Goal: Transaction & Acquisition: Purchase product/service

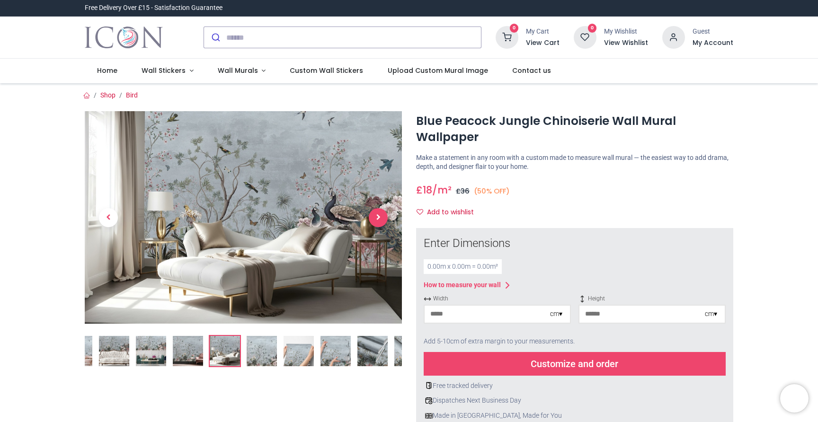
click at [380, 211] on span "Next" at bounding box center [378, 217] width 19 height 19
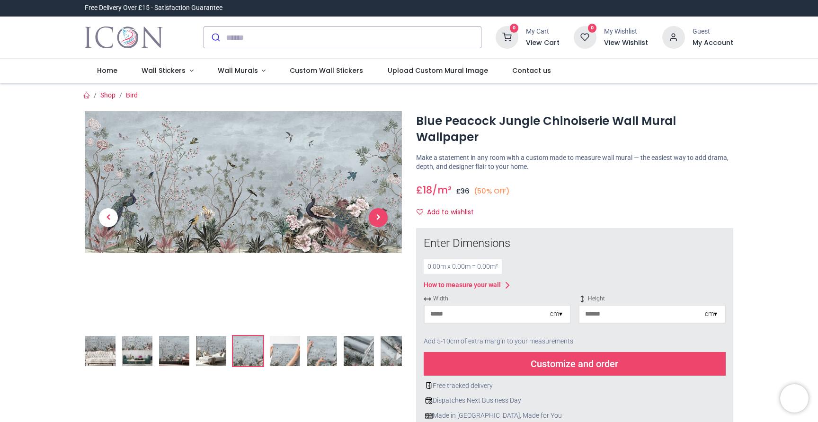
click at [380, 211] on link at bounding box center [378, 217] width 47 height 149
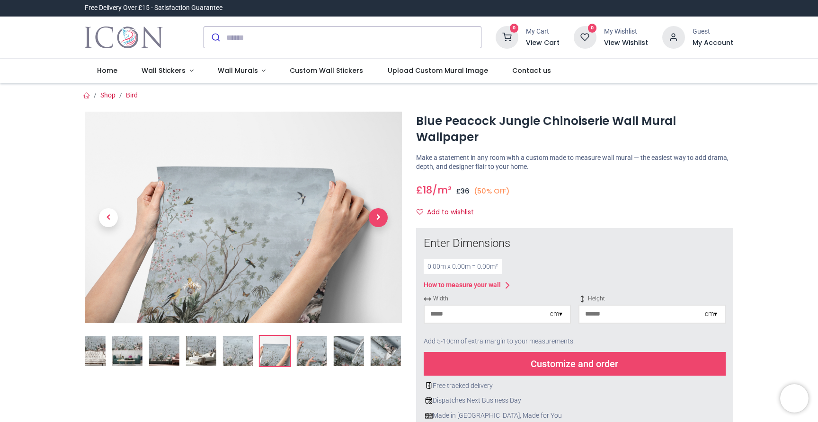
click at [380, 211] on span "Next" at bounding box center [378, 217] width 19 height 19
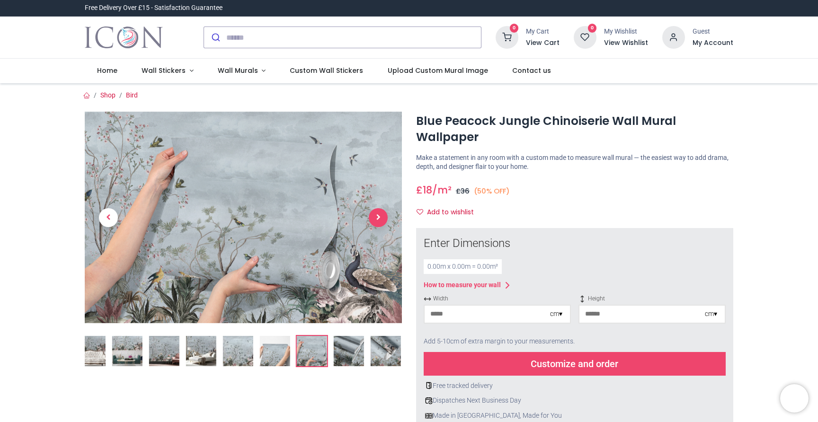
click at [380, 211] on span "Next" at bounding box center [378, 217] width 19 height 19
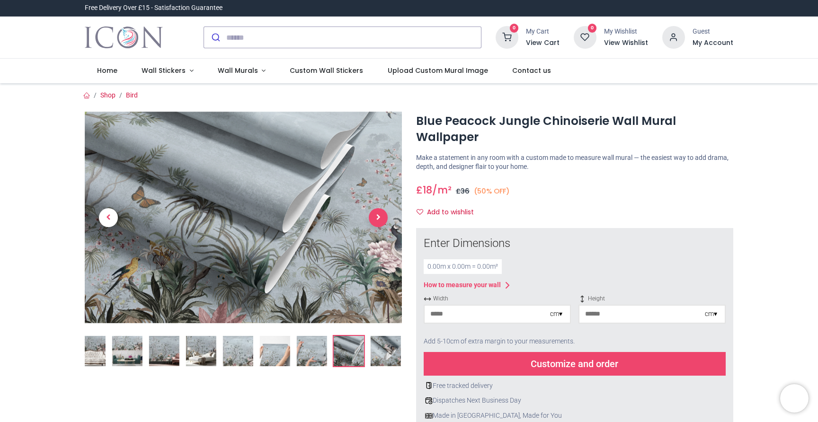
click at [380, 211] on span "Next" at bounding box center [378, 217] width 19 height 19
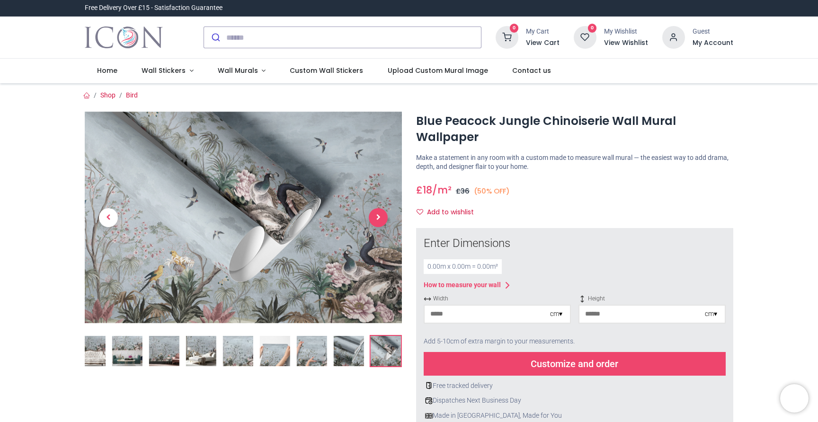
click at [380, 211] on span "Next" at bounding box center [378, 217] width 19 height 19
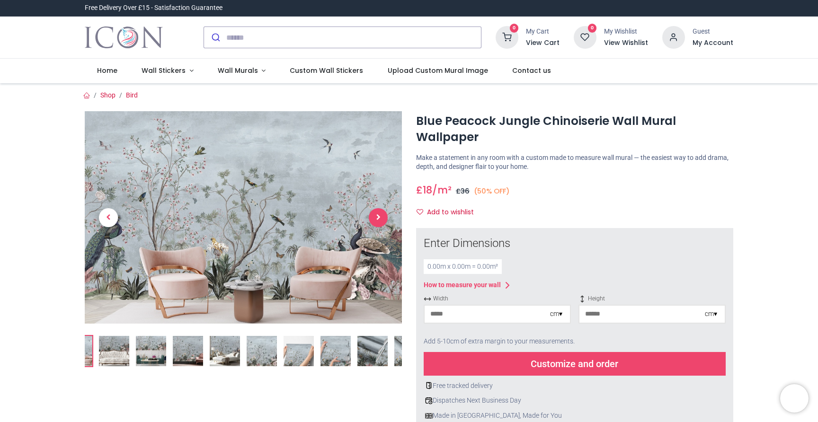
click at [380, 211] on span "Next" at bounding box center [378, 217] width 19 height 19
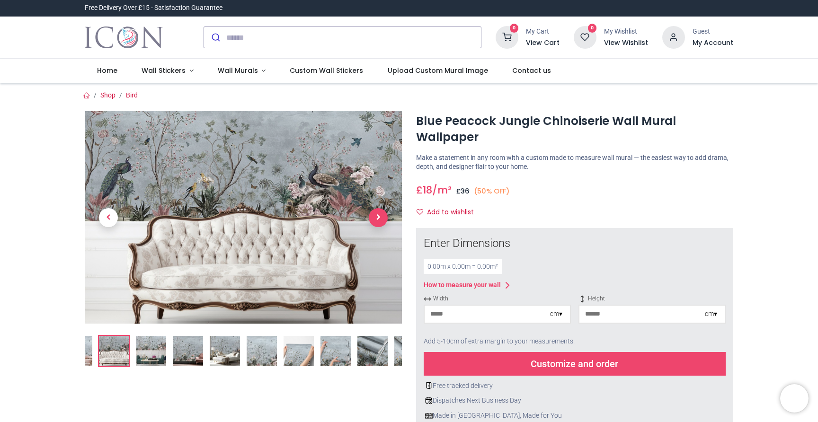
click at [380, 211] on span "Next" at bounding box center [378, 217] width 19 height 19
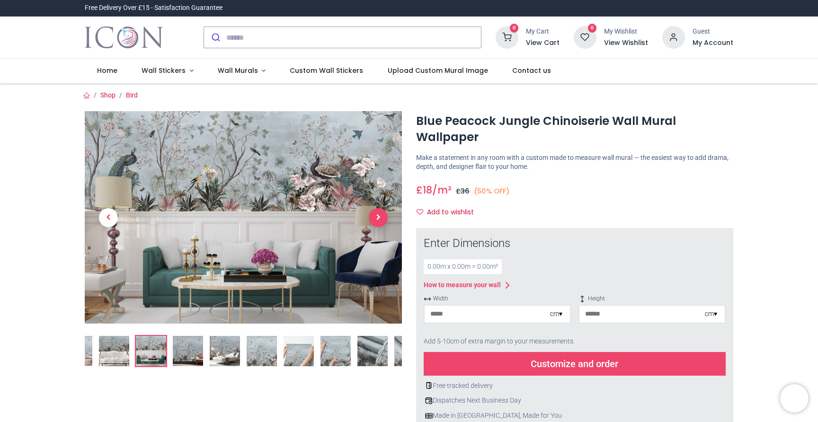
click at [380, 211] on span "Next" at bounding box center [378, 217] width 19 height 19
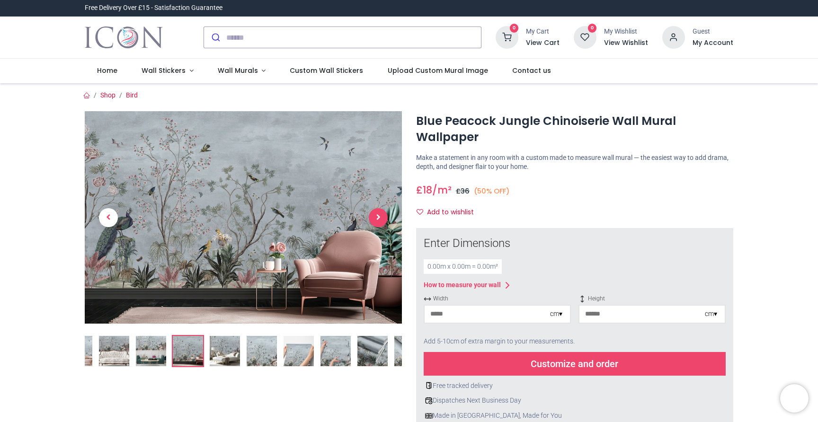
click at [381, 220] on span "Next" at bounding box center [378, 217] width 19 height 19
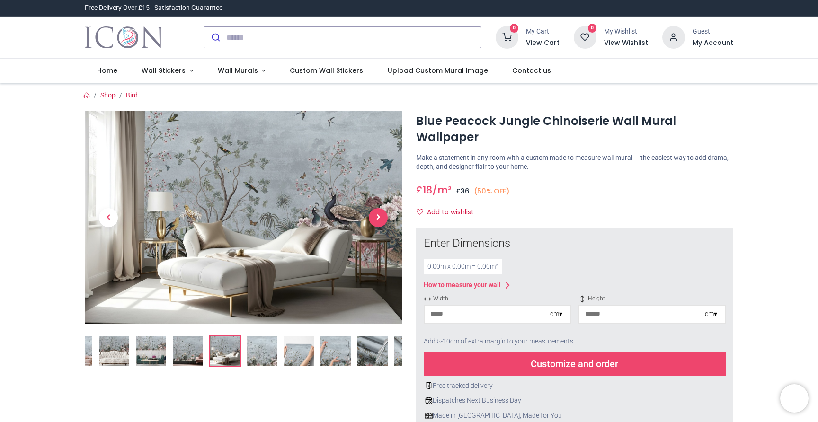
click at [381, 220] on span "Next" at bounding box center [378, 217] width 19 height 19
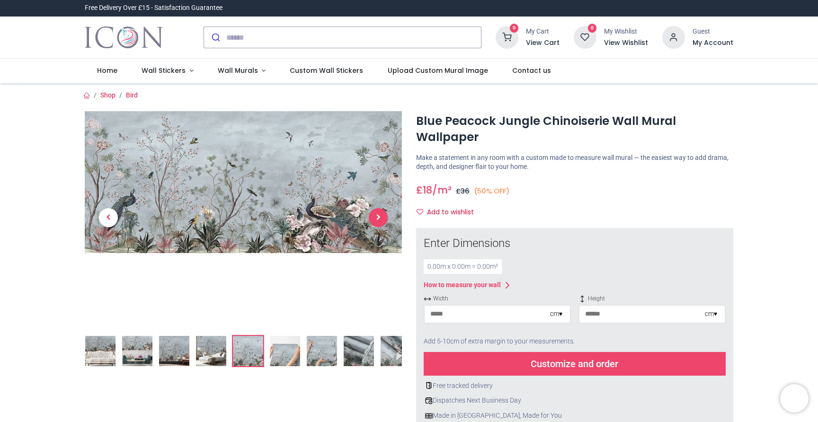
click at [381, 220] on link at bounding box center [378, 217] width 47 height 149
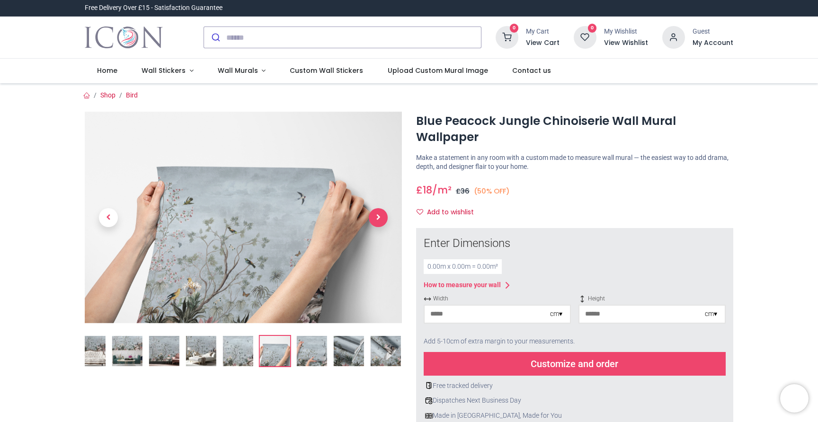
click at [381, 218] on span "Next" at bounding box center [378, 217] width 19 height 19
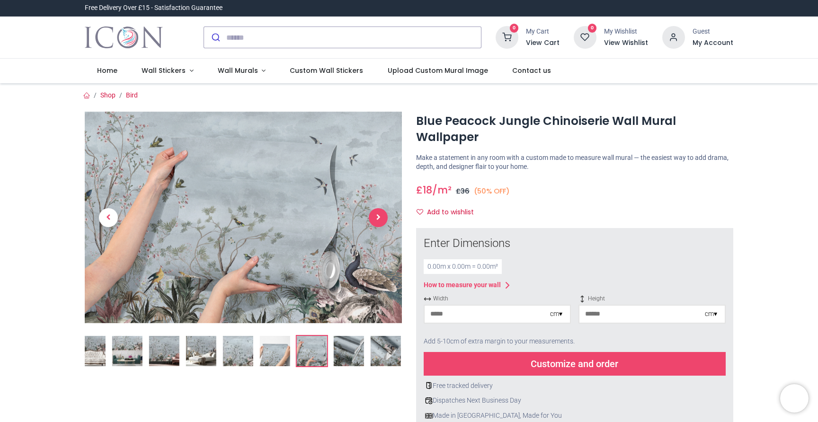
click at [381, 218] on span "Next" at bounding box center [378, 217] width 19 height 19
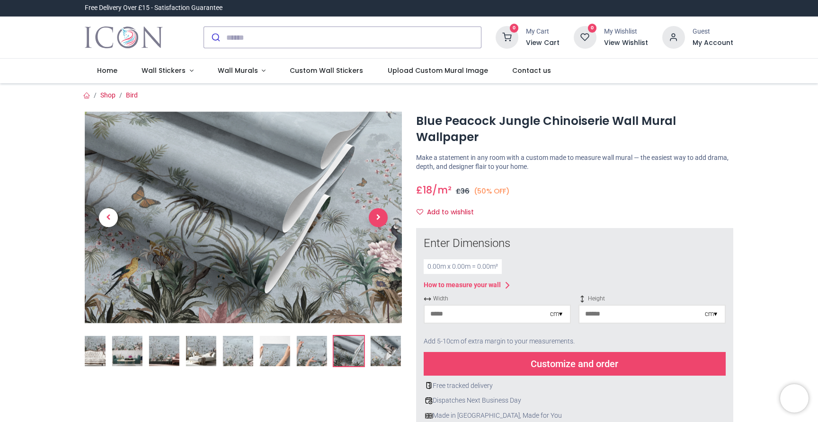
click at [381, 218] on span "Next" at bounding box center [378, 217] width 19 height 19
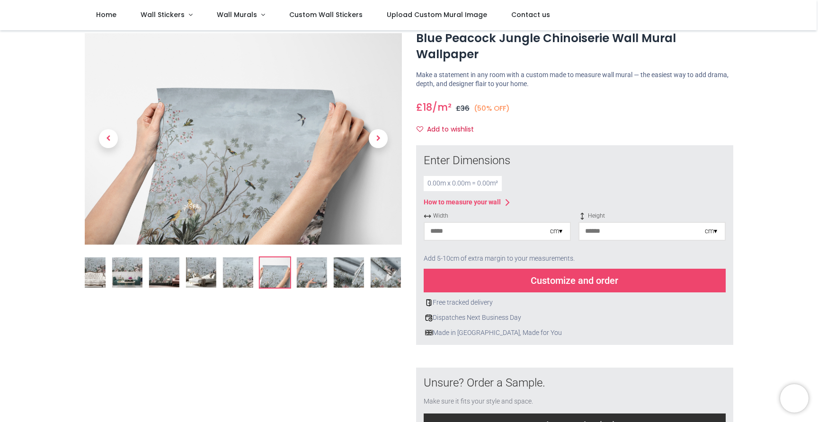
scroll to position [28, 0]
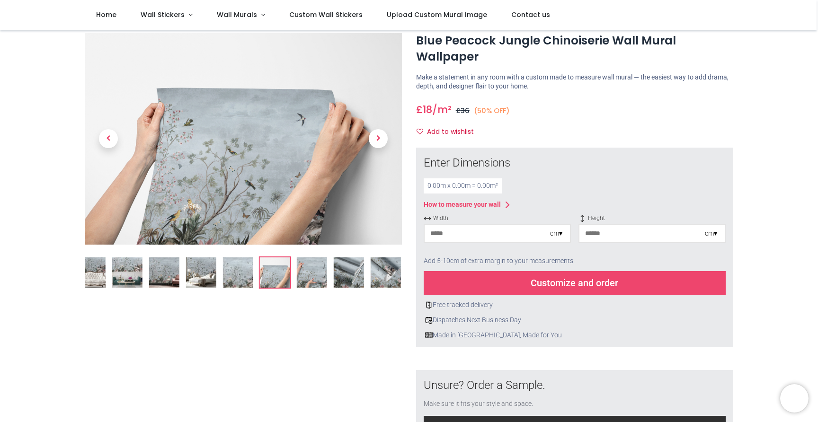
click at [387, 269] on img at bounding box center [386, 272] width 30 height 30
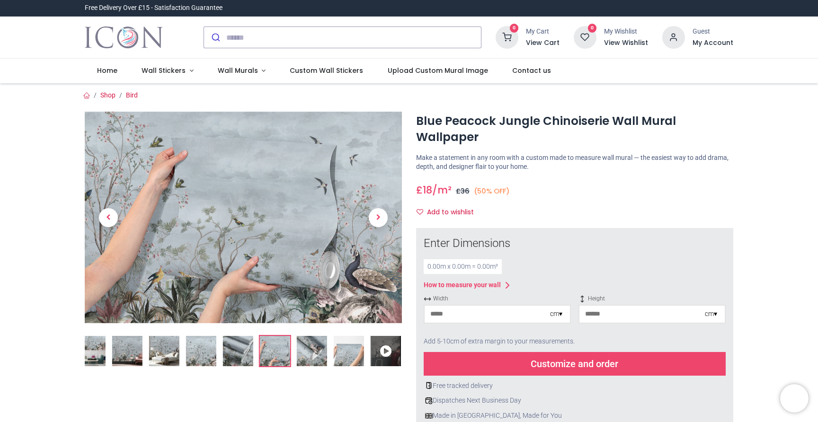
click at [390, 348] on icon at bounding box center [386, 351] width 30 height 30
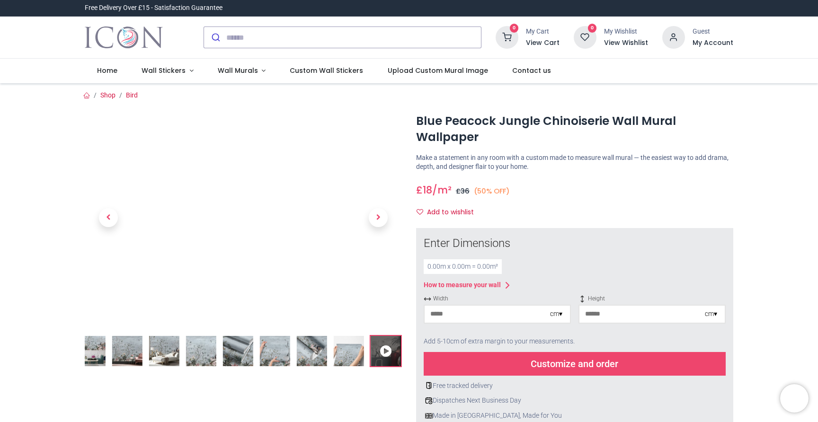
click at [276, 357] on img at bounding box center [275, 351] width 30 height 30
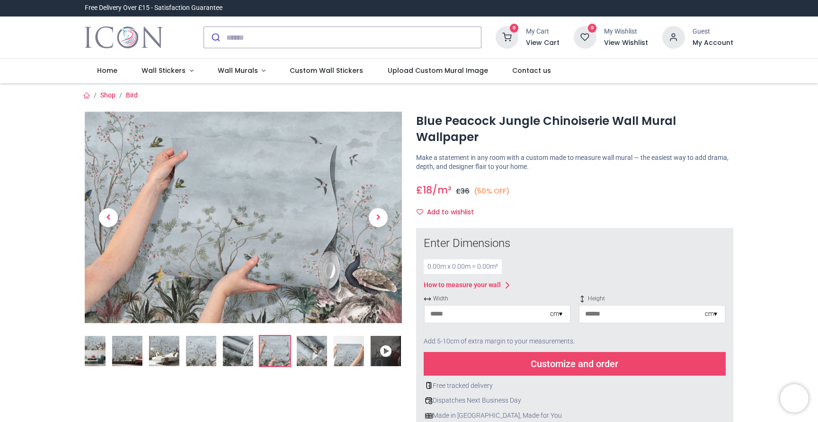
click at [243, 350] on img at bounding box center [238, 351] width 30 height 30
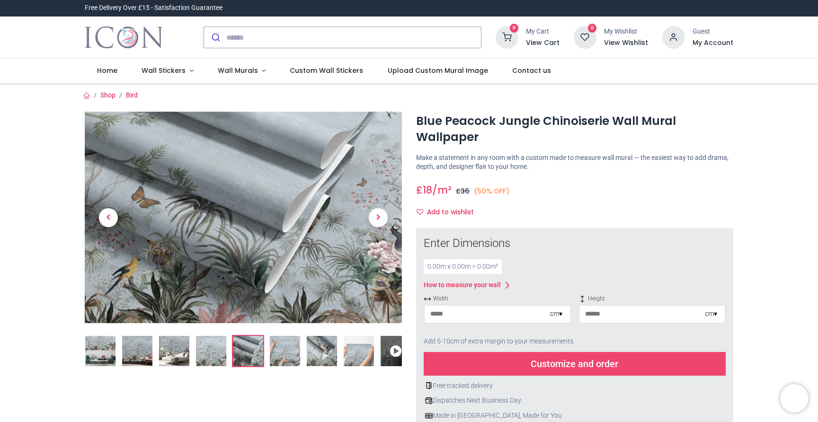
click at [218, 345] on img at bounding box center [211, 351] width 30 height 30
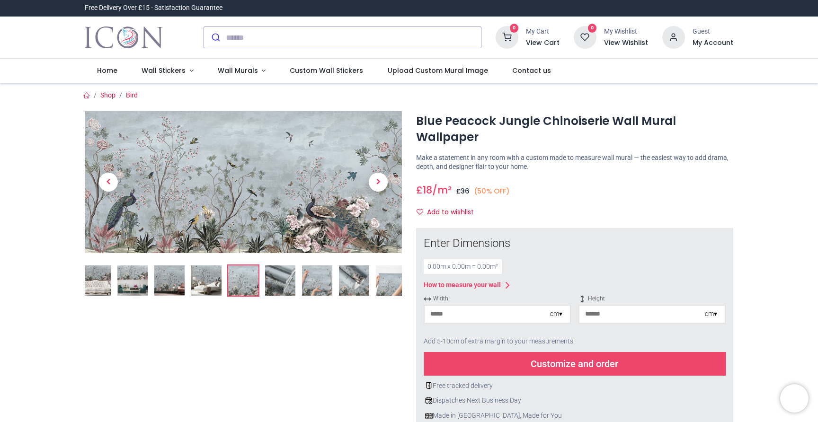
click at [276, 285] on img at bounding box center [280, 281] width 30 height 30
